Goal: Task Accomplishment & Management: Manage account settings

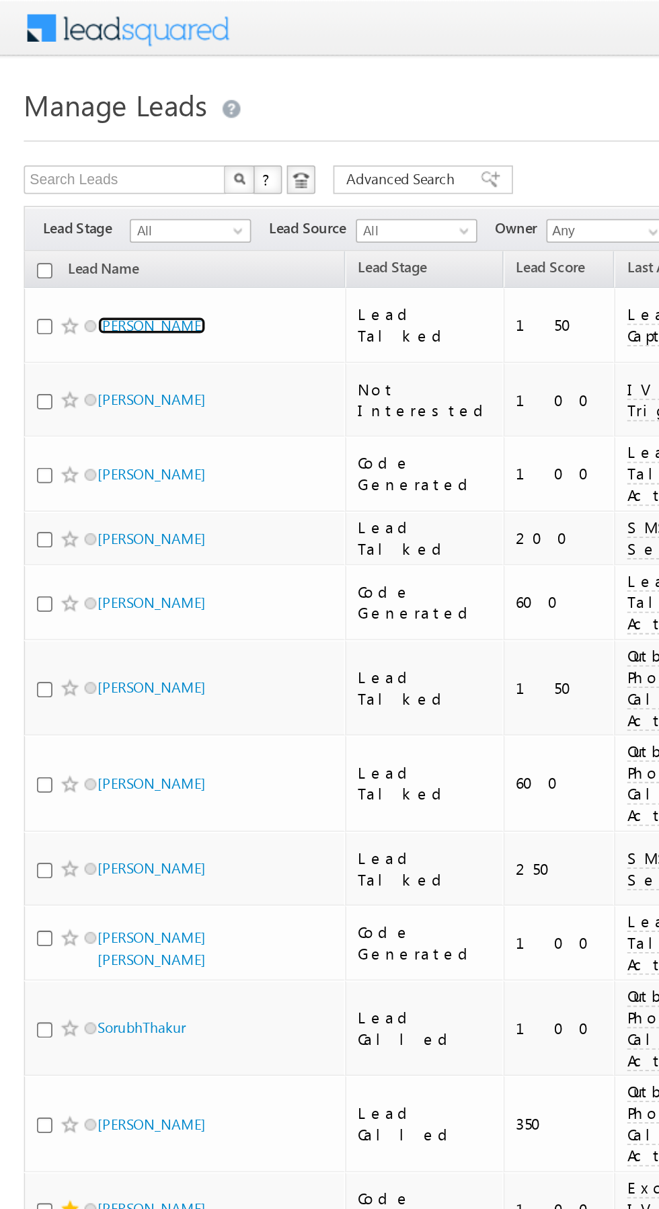
click at [85, 182] on link "[PERSON_NAME]" at bounding box center [85, 184] width 61 height 10
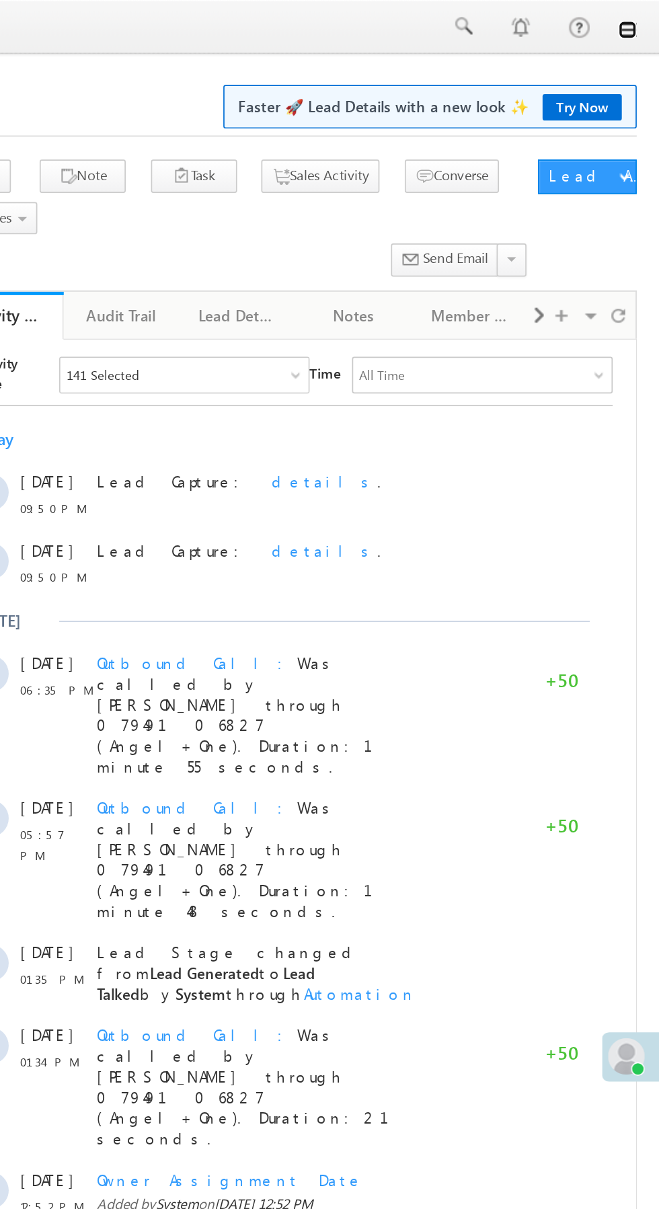
click at [638, 20] on link at bounding box center [640, 17] width 11 height 11
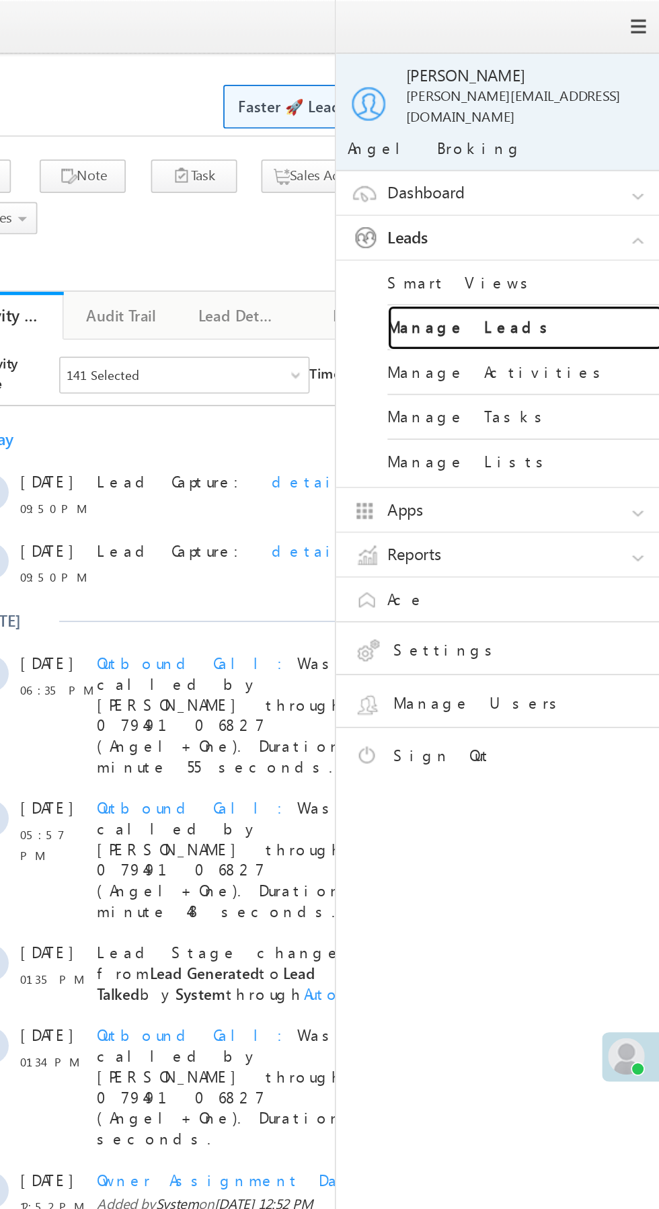
click at [574, 184] on link "Manage Leads" at bounding box center [580, 192] width 161 height 26
